Goal: Use online tool/utility: Utilize a website feature to perform a specific function

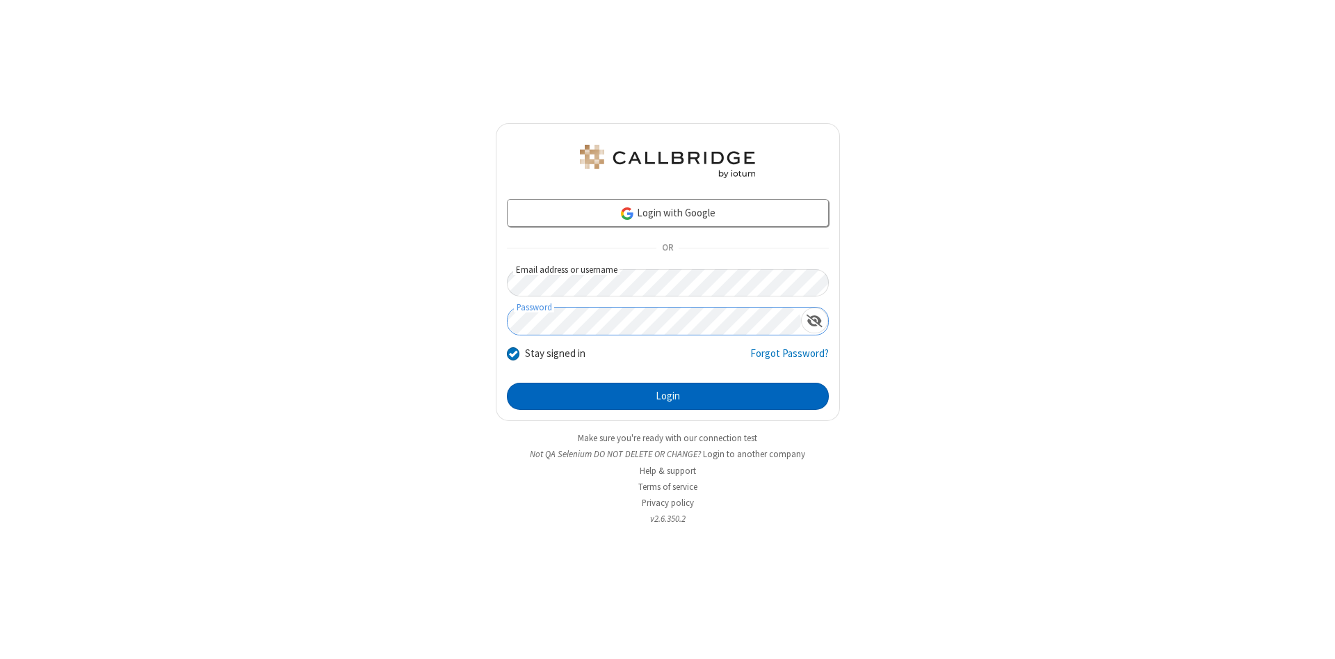
click at [668, 396] on button "Login" at bounding box center [668, 397] width 322 height 28
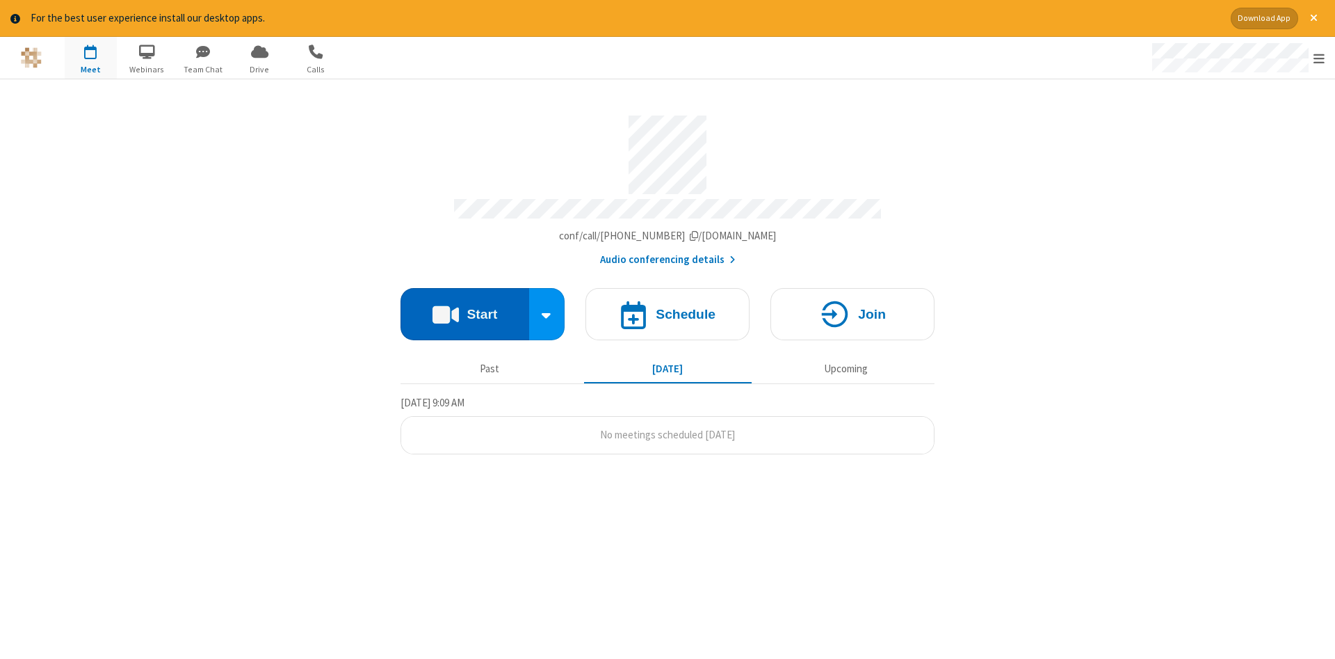
click at [465, 309] on button "Start" at bounding box center [465, 314] width 129 height 52
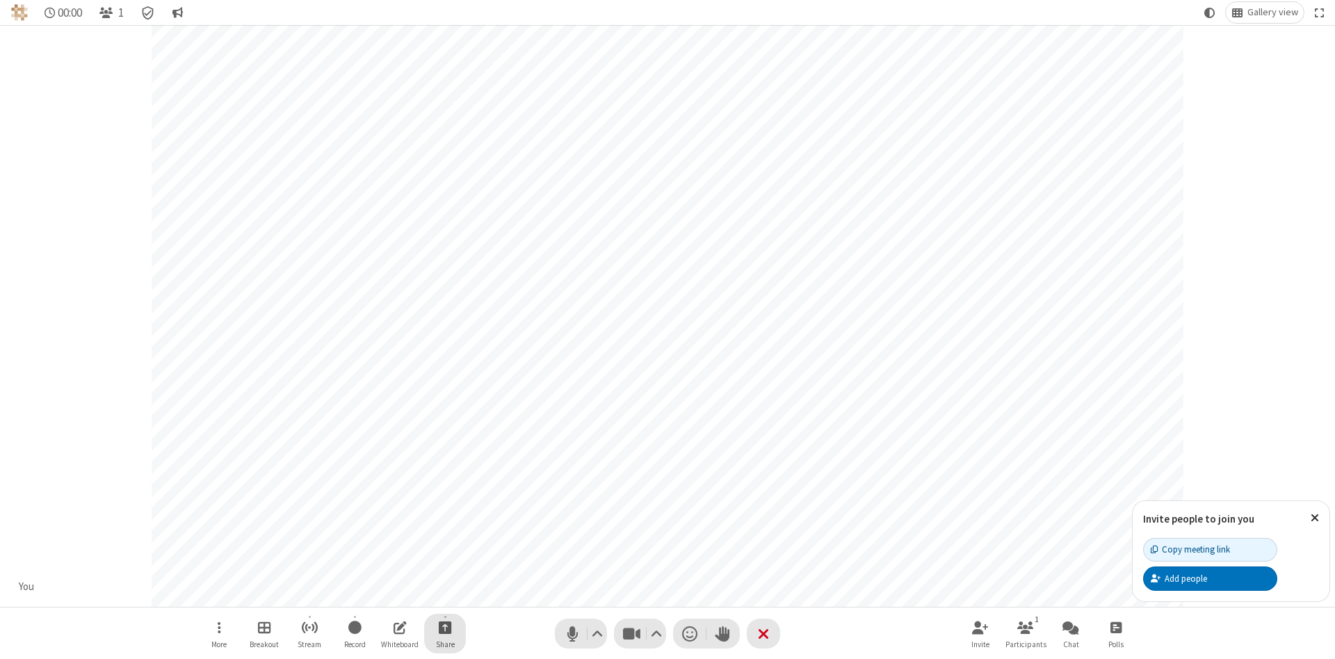
click at [444, 627] on span "Start sharing" at bounding box center [445, 626] width 13 height 17
click at [444, 542] on span "Share additional camera" at bounding box center [453, 545] width 103 height 12
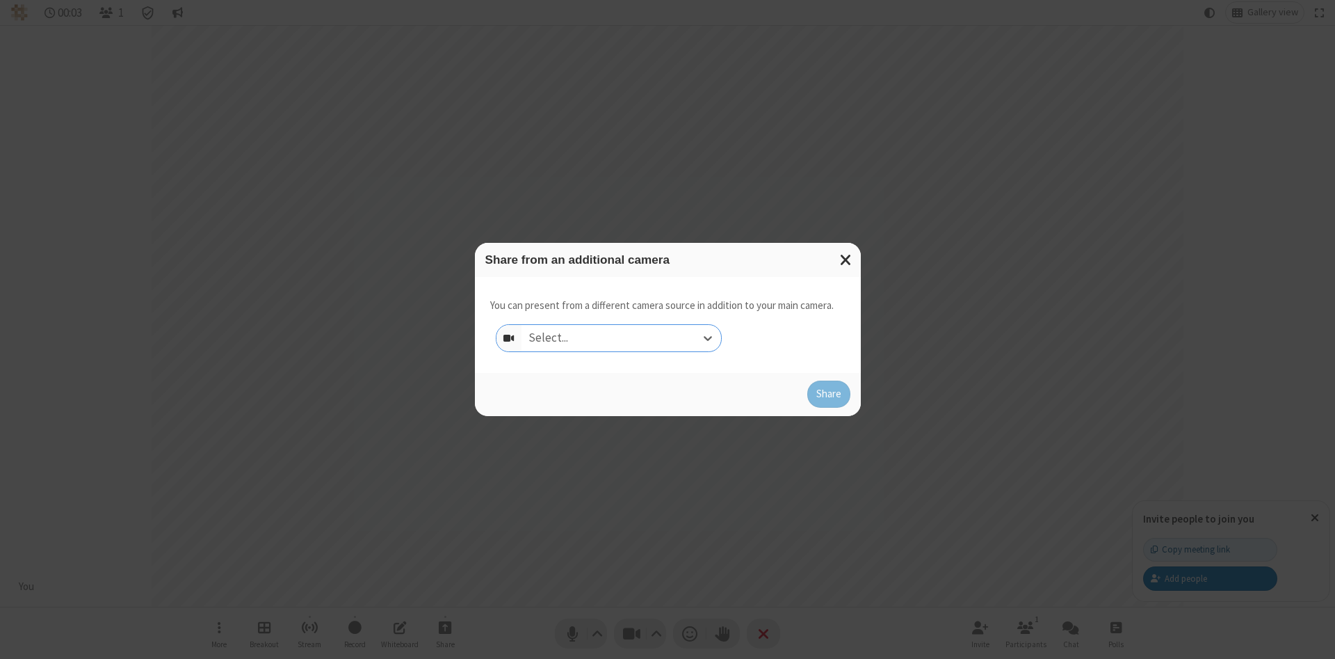
click at [621, 337] on div "Select..." at bounding box center [622, 338] width 200 height 26
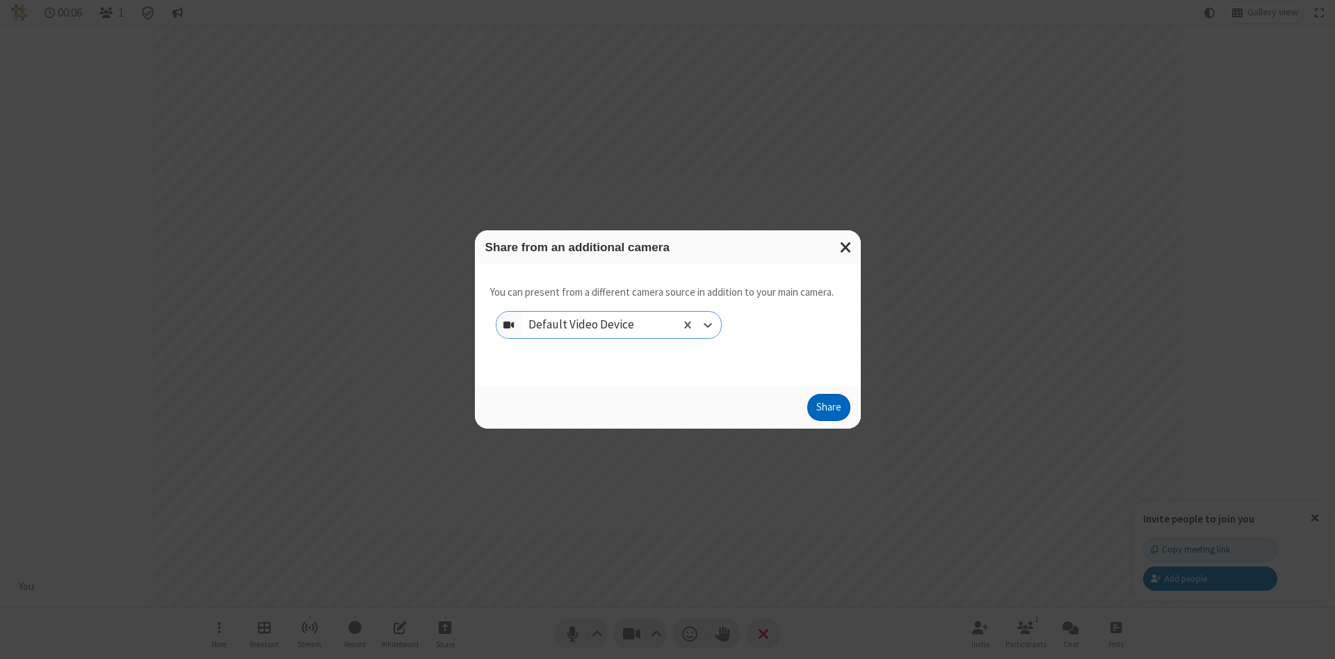
click at [828, 410] on button "Share" at bounding box center [829, 408] width 43 height 28
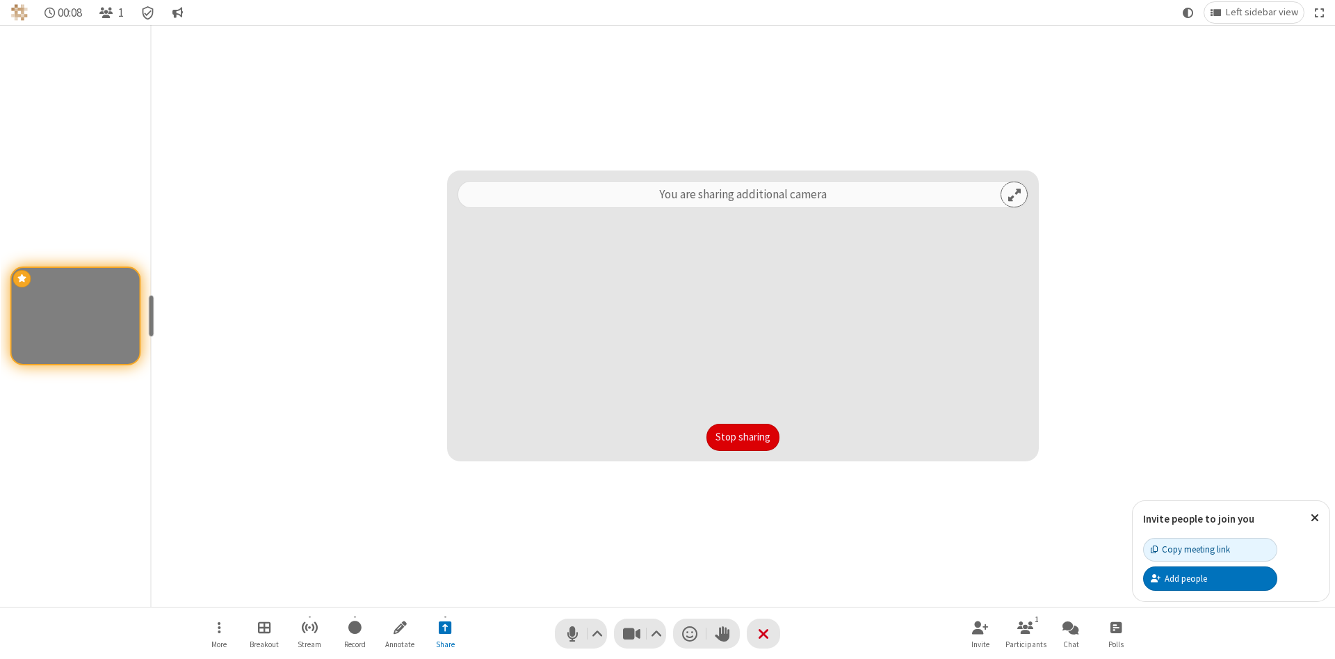
click at [743, 437] on button "Stop sharing" at bounding box center [743, 438] width 73 height 28
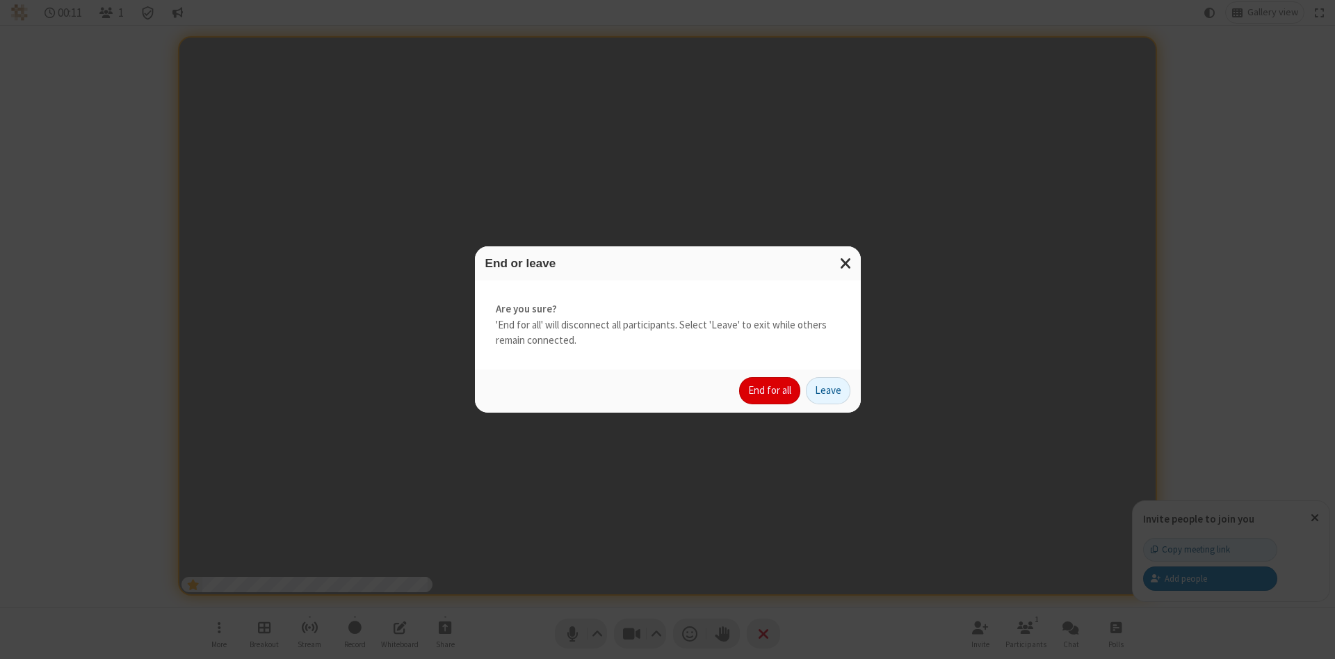
click at [771, 390] on button "End for all" at bounding box center [769, 391] width 61 height 28
